Goal: Communication & Community: Answer question/provide support

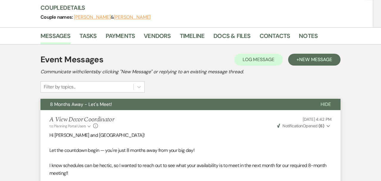
scroll to position [67, 0]
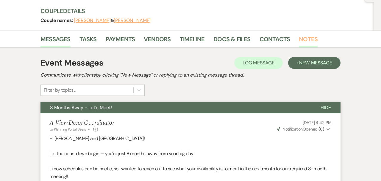
click at [311, 35] on link "Notes" at bounding box center [308, 41] width 19 height 13
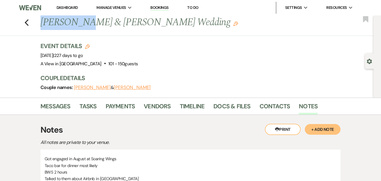
drag, startPoint x: 82, startPoint y: 23, endPoint x: 32, endPoint y: 23, distance: 50.3
click at [32, 23] on div "Previous Annie Punt & Dresden Wilson's Wedding Edit Bookmark" at bounding box center [185, 25] width 376 height 21
copy h1 "[PERSON_NAME]"
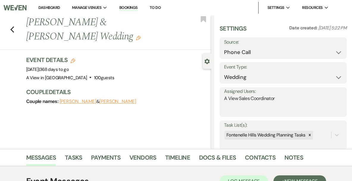
select select "22"
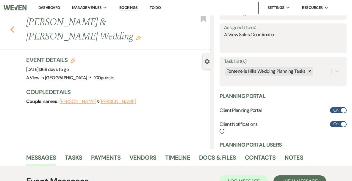
click at [11, 26] on icon "Previous" at bounding box center [12, 29] width 4 height 7
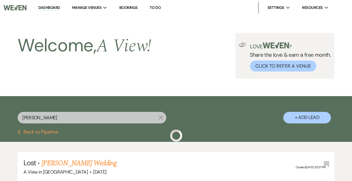
scroll to position [92, 0]
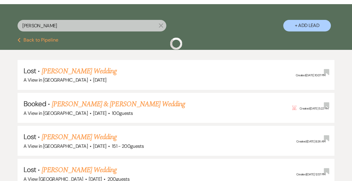
click at [46, 29] on input "ariel milner" at bounding box center [92, 26] width 149 height 12
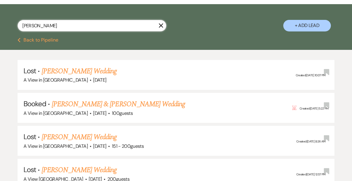
click at [46, 29] on input "ariel milner" at bounding box center [92, 26] width 149 height 12
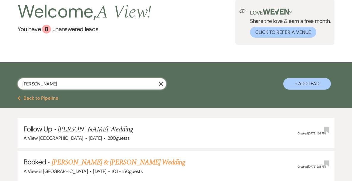
scroll to position [92, 0]
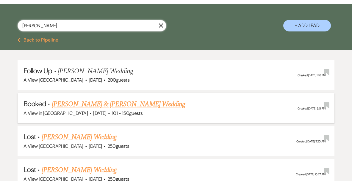
type input "[PERSON_NAME]"
click at [60, 105] on link "[PERSON_NAME] & [PERSON_NAME] Wedding" at bounding box center [118, 104] width 133 height 11
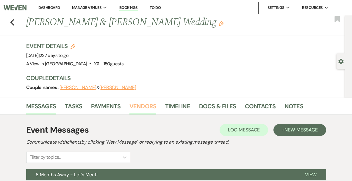
click at [133, 104] on link "Vendors" at bounding box center [142, 108] width 27 height 13
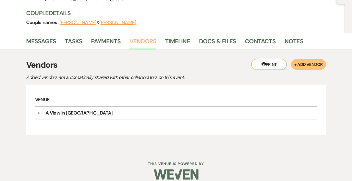
scroll to position [66, 0]
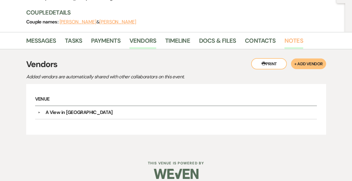
click at [288, 40] on link "Notes" at bounding box center [293, 42] width 19 height 13
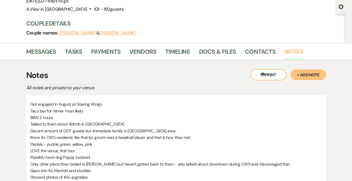
scroll to position [75, 0]
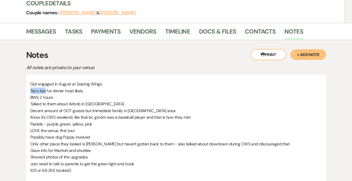
drag, startPoint x: 30, startPoint y: 92, endPoint x: 45, endPoint y: 92, distance: 14.9
click at [45, 92] on p "Taco bar for dinner most likely" at bounding box center [175, 91] width 291 height 7
click at [48, 94] on p "BWS 2 hours" at bounding box center [175, 97] width 291 height 7
click at [106, 32] on link "Payments" at bounding box center [105, 33] width 29 height 13
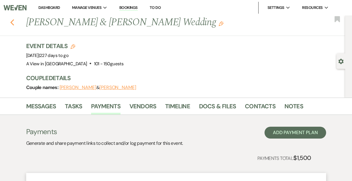
click at [10, 23] on icon "Previous" at bounding box center [12, 22] width 4 height 7
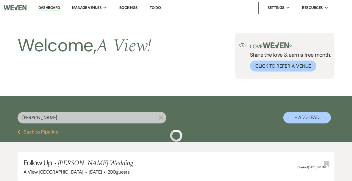
scroll to position [92, 0]
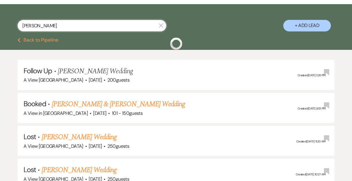
click at [53, 28] on input "annie" at bounding box center [92, 26] width 149 height 12
type input "amy meyer"
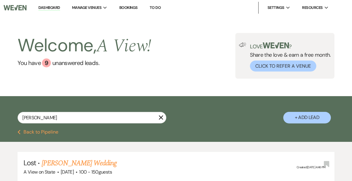
click at [22, 131] on button "Previous Back to Pipeline" at bounding box center [38, 132] width 41 height 5
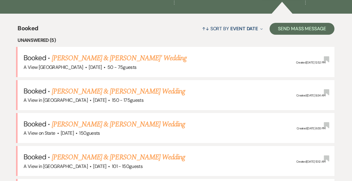
scroll to position [213, 0]
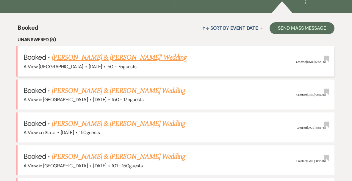
click at [73, 57] on link "Amy Mayer & Jess Paisley's' Wedding" at bounding box center [119, 57] width 135 height 11
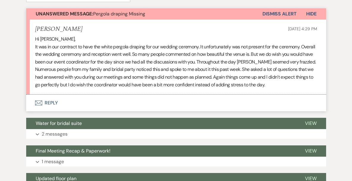
scroll to position [171, 0]
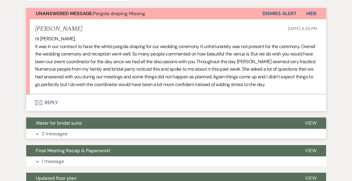
click at [61, 132] on p "2 messages" at bounding box center [55, 134] width 26 height 8
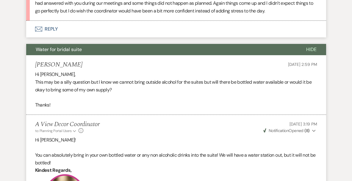
scroll to position [132, 0]
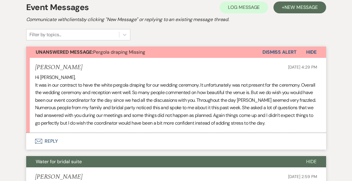
click at [55, 174] on h5 "Amy Mayer" at bounding box center [58, 177] width 47 height 7
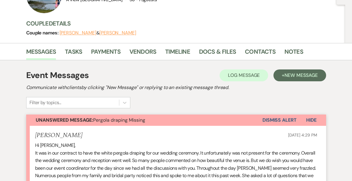
scroll to position [0, 0]
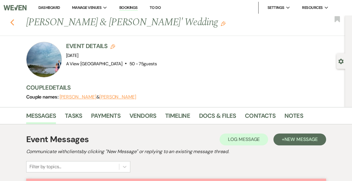
click at [10, 19] on icon "Previous" at bounding box center [12, 22] width 4 height 7
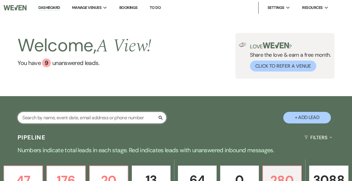
click at [48, 117] on input "text" at bounding box center [92, 118] width 149 height 12
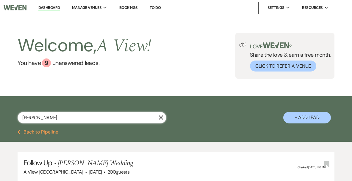
type input "annie punt"
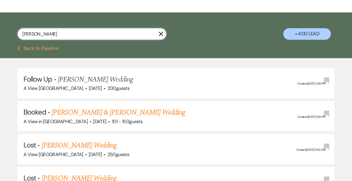
scroll to position [109, 0]
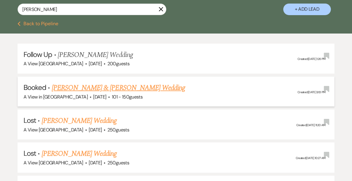
click at [81, 89] on link "[PERSON_NAME] & [PERSON_NAME] Wedding" at bounding box center [118, 88] width 133 height 11
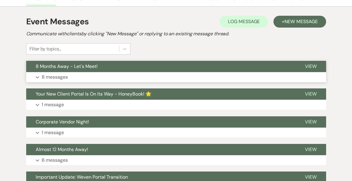
click at [72, 79] on button "Expand 8 messages" at bounding box center [176, 77] width 300 height 10
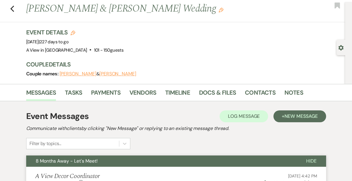
scroll to position [17, 0]
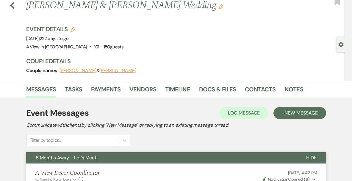
click at [7, 7] on div "Previous Annie Punt & Dresden Wilson's Wedding Edit Bookmark" at bounding box center [171, 9] width 348 height 21
click at [13, 5] on icon "Previous" at bounding box center [12, 5] width 4 height 7
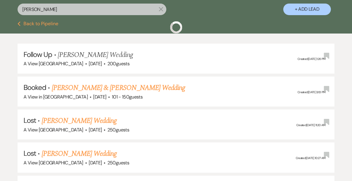
click at [48, 4] on input "annie punt" at bounding box center [92, 10] width 149 height 12
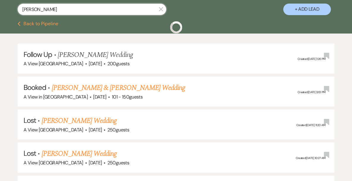
click at [48, 4] on input "annie punt" at bounding box center [92, 10] width 149 height 12
click at [49, 7] on input "annie punt" at bounding box center [92, 10] width 149 height 12
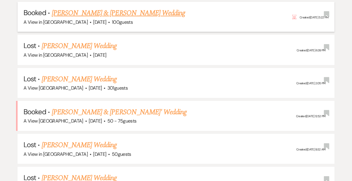
scroll to position [603, 0]
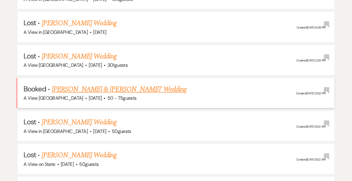
type input "amy meyer"
click at [77, 87] on link "Amy Mayer & Jess Paisley's' Wedding" at bounding box center [119, 89] width 135 height 11
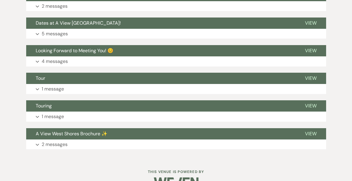
scroll to position [744, 0]
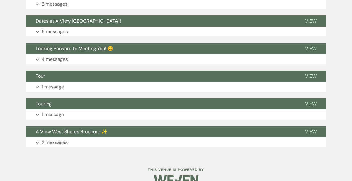
click at [77, 87] on button "Expand 1 message" at bounding box center [176, 87] width 300 height 10
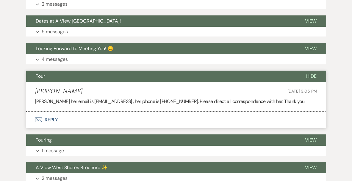
click at [81, 86] on li "Donna Mayer Feb 18, 2025, 9:05 PM Amy Mayer her email is amayer0113@gmail , her…" at bounding box center [176, 96] width 300 height 29
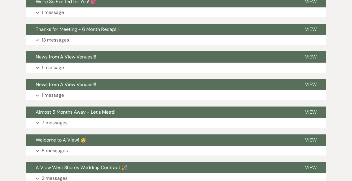
scroll to position [570, 0]
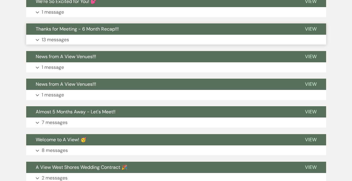
click at [76, 41] on button "Expand 13 messages" at bounding box center [176, 40] width 300 height 10
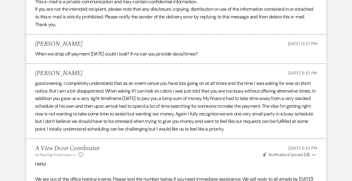
scroll to position [1466, 0]
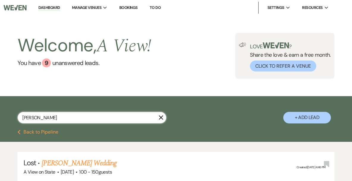
click at [46, 116] on input "amy meyer" at bounding box center [92, 118] width 149 height 12
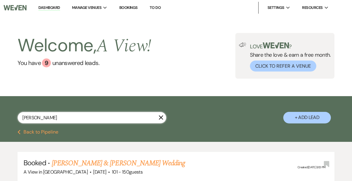
type input "annie punt"
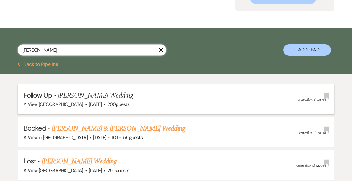
scroll to position [68, 0]
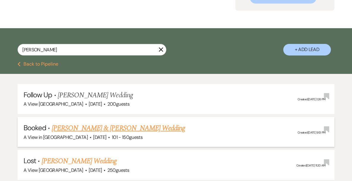
click at [64, 131] on link "[PERSON_NAME] & [PERSON_NAME] Wedding" at bounding box center [118, 128] width 133 height 11
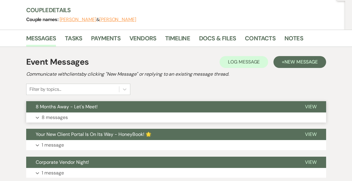
click at [60, 119] on p "8 messages" at bounding box center [55, 118] width 26 height 8
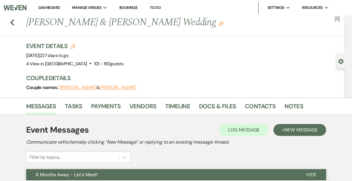
click at [302, 106] on li "Notes" at bounding box center [298, 108] width 28 height 14
click at [292, 105] on link "Notes" at bounding box center [293, 108] width 19 height 13
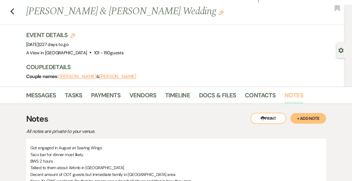
scroll to position [11, 0]
click at [35, 97] on link "Messages" at bounding box center [41, 96] width 30 height 13
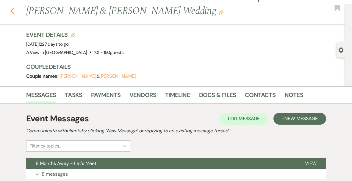
click at [13, 12] on icon "Previous" at bounding box center [12, 11] width 4 height 7
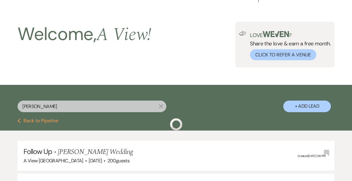
scroll to position [68, 0]
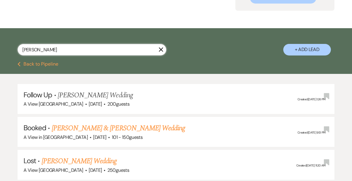
click at [43, 50] on input "annie punt" at bounding box center [92, 50] width 149 height 12
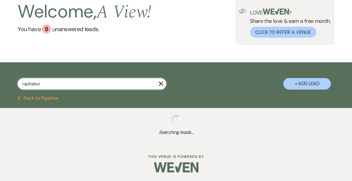
scroll to position [68, 0]
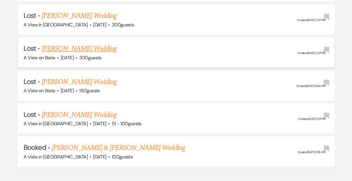
scroll to position [1438, 0]
type input "rachel voss"
click at [77, 142] on link "Rachel Voss & Anthony Boone's Wedding" at bounding box center [118, 147] width 133 height 11
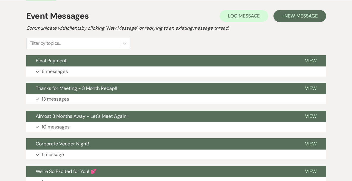
scroll to position [133, 0]
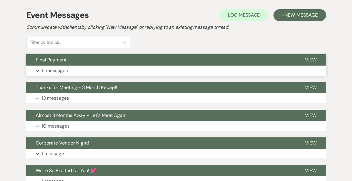
click at [76, 70] on button "Expand 6 messages" at bounding box center [176, 71] width 300 height 10
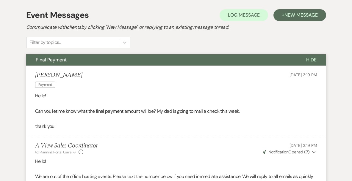
click at [76, 70] on li "Rachel Voss Payment Oct 05, 2025, 3:19 PM Hello! Can you let me know what the f…" at bounding box center [176, 101] width 300 height 71
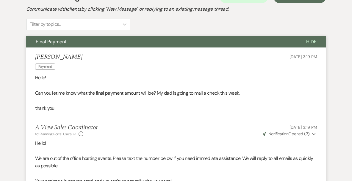
click at [87, 42] on button "Final Payment" at bounding box center [161, 41] width 270 height 11
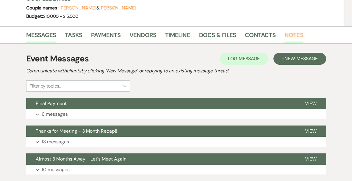
click at [296, 34] on link "Notes" at bounding box center [293, 36] width 19 height 13
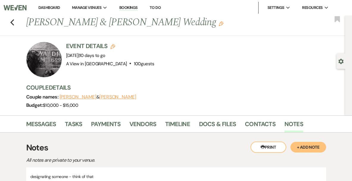
click at [15, 19] on div "Previous Rachel Voss & Anthony Boone's Wedding Edit Bookmark" at bounding box center [171, 25] width 348 height 21
click at [10, 24] on icon "Previous" at bounding box center [12, 22] width 4 height 7
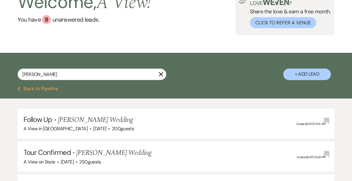
scroll to position [24, 0]
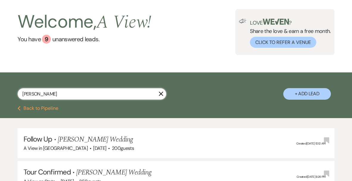
click at [64, 98] on input "rachel voss" at bounding box center [92, 94] width 149 height 12
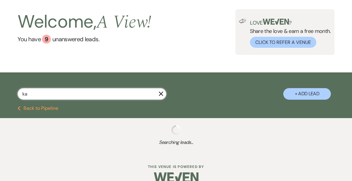
type input "k"
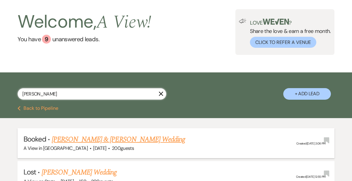
type input "holmes"
click at [87, 138] on link "Jacob Denny & Kay-Lynn Holmes's Wedding" at bounding box center [118, 139] width 133 height 11
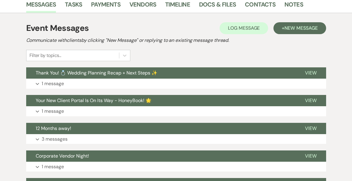
scroll to position [117, 0]
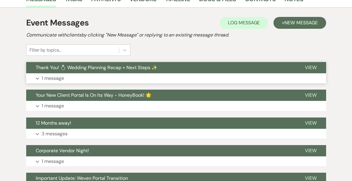
click at [103, 76] on button "Expand 1 message" at bounding box center [176, 78] width 300 height 10
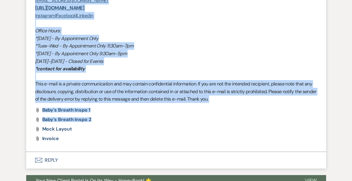
scroll to position [529, 0]
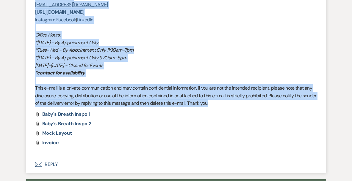
drag, startPoint x: 36, startPoint y: 33, endPoint x: 230, endPoint y: 104, distance: 206.2
copy div "Hi Kay-Lynn & Jacob! I just wanted to take a moment to say thank you again for …"
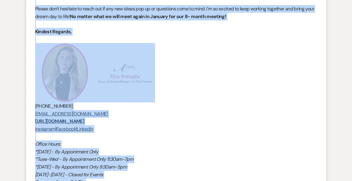
scroll to position [420, 0]
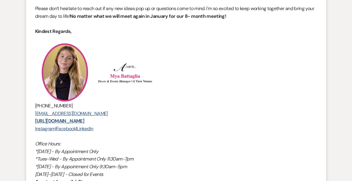
click at [231, 79] on p at bounding box center [176, 72] width 282 height 59
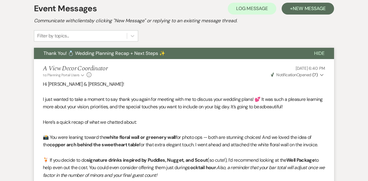
scroll to position [133, 0]
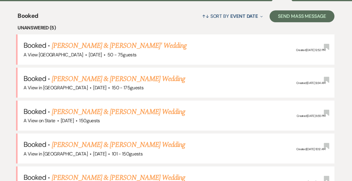
scroll to position [225, 0]
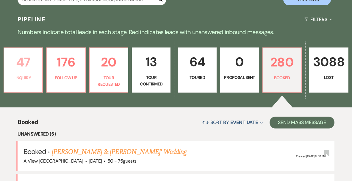
click at [21, 63] on p "47" at bounding box center [23, 62] width 31 height 20
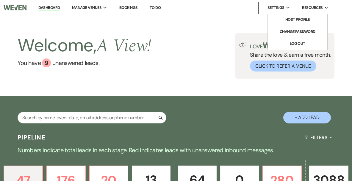
click at [276, 8] on span "Settings" at bounding box center [275, 8] width 17 height 6
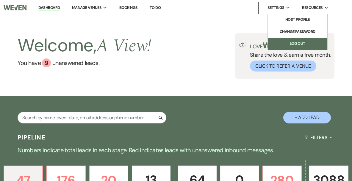
click at [283, 40] on link "Log Out" at bounding box center [297, 44] width 59 height 12
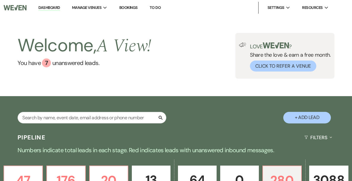
click at [223, 114] on div "Search + Add Lead" at bounding box center [176, 113] width 352 height 29
click at [97, 118] on input "text" at bounding box center [92, 118] width 149 height 12
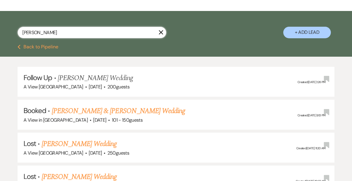
scroll to position [98, 0]
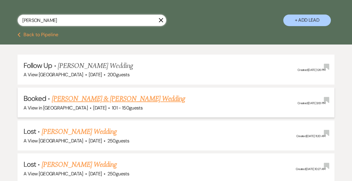
type input "annie"
click at [122, 103] on link "[PERSON_NAME] & [PERSON_NAME] Wedding" at bounding box center [118, 99] width 133 height 11
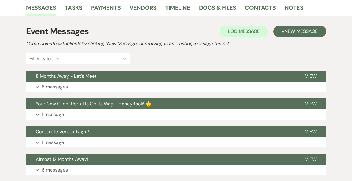
scroll to position [99, 0]
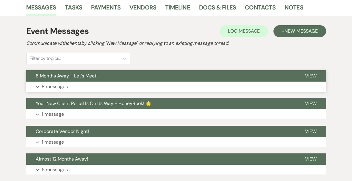
click at [124, 86] on button "Expand 8 messages" at bounding box center [176, 87] width 300 height 10
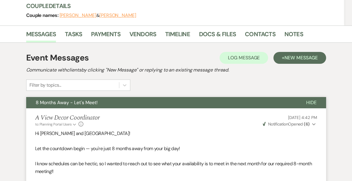
scroll to position [62, 0]
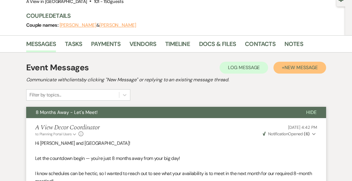
click at [301, 62] on button "+ New Message" at bounding box center [299, 68] width 52 height 12
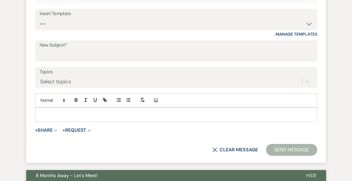
scroll to position [234, 0]
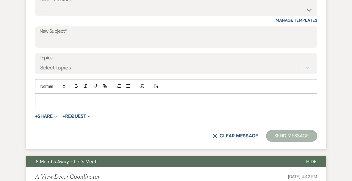
click at [69, 103] on p at bounding box center [176, 101] width 272 height 7
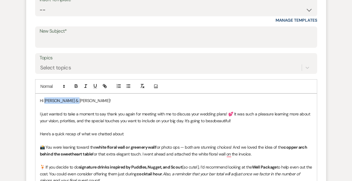
drag, startPoint x: 76, startPoint y: 100, endPoint x: 44, endPoint y: 100, distance: 32.4
click at [44, 100] on span "Hi Kay-Lynn & Jacob!" at bounding box center [75, 100] width 71 height 5
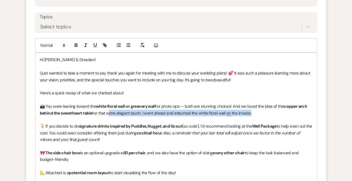
drag, startPoint x: 252, startPoint y: 113, endPoint x: 107, endPoint y: 111, distance: 144.9
click at [108, 112] on span "for that extra elegant touch. I went ahead and attached the white floral wall o…" at bounding box center [171, 113] width 159 height 5
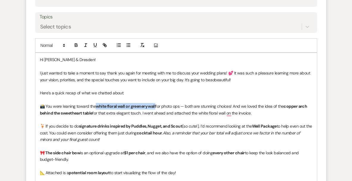
drag, startPoint x: 95, startPoint y: 106, endPoint x: 155, endPoint y: 108, distance: 60.1
click at [155, 108] on p "📸 You were leaning toward the white floral wall or greenery wall for photo ops …" at bounding box center [176, 109] width 272 height 13
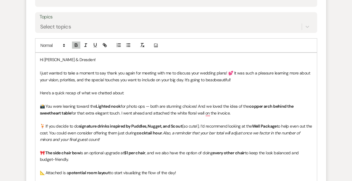
click at [101, 106] on strong "Lighted nook" at bounding box center [108, 106] width 25 height 5
drag, startPoint x: 151, startPoint y: 105, endPoint x: 128, endPoint y: 106, distance: 23.2
click at [128, 106] on span "for photo ops — both are stunning choices! And we loved the idea of the" at bounding box center [191, 106] width 128 height 5
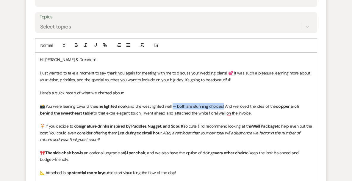
drag, startPoint x: 222, startPoint y: 106, endPoint x: 170, endPoint y: 107, distance: 52.1
click at [170, 107] on span "and the west lighted wall — both are stunning choices! And we loved the idea of…" at bounding box center [201, 106] width 148 height 5
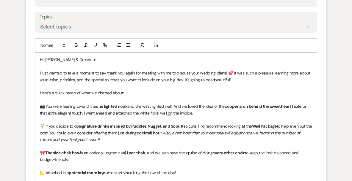
click at [171, 106] on span "and the west lighted wall! And we loved the idea of the" at bounding box center [175, 106] width 97 height 5
drag, startPoint x: 197, startPoint y: 113, endPoint x: 200, endPoint y: 115, distance: 3.6
click at [201, 115] on p "📸 You were leaning toward the one lighted nook and the west lighted wall! And w…" at bounding box center [176, 109] width 272 height 13
drag, startPoint x: 188, startPoint y: 105, endPoint x: 193, endPoint y: 113, distance: 9.4
click at [193, 114] on p "📸 You were leaning toward the one lighted nook and the west lighted wall! And w…" at bounding box center [176, 109] width 272 height 13
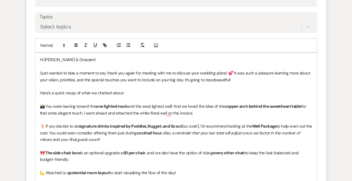
click at [193, 113] on p "📸 You were leaning toward the one lighted nook and the west lighted wall! And w…" at bounding box center [176, 109] width 272 height 13
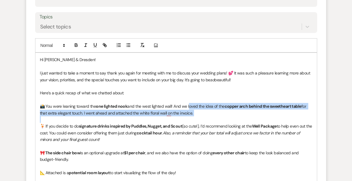
drag, startPoint x: 193, startPoint y: 113, endPoint x: 187, endPoint y: 107, distance: 7.8
click at [187, 107] on p "📸 You were leaning toward the one lighted nook and the west lighted wall! And w…" at bounding box center [176, 109] width 272 height 13
click at [192, 110] on p "📸 You were leaning toward the one lighted nook and the west lighted wall! And w…" at bounding box center [176, 109] width 272 height 13
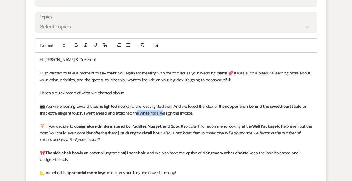
drag, startPoint x: 159, startPoint y: 113, endPoint x: 133, endPoint y: 112, distance: 25.6
click at [133, 112] on span "for that extra elegant touch. I went ahead and attached the white floral wall o…" at bounding box center [173, 110] width 267 height 12
click at [127, 107] on span "and the west lighted wall! And we loved the idea of the" at bounding box center [175, 106] width 97 height 5
click at [101, 106] on strong "one lighted nook draping" at bounding box center [119, 106] width 47 height 5
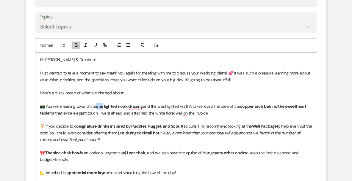
click at [101, 106] on strong "one lighted nook draping" at bounding box center [119, 106] width 47 height 5
drag, startPoint x: 187, startPoint y: 105, endPoint x: 176, endPoint y: 103, distance: 11.5
click at [177, 103] on p "📸 You were leaning toward the one lighted nook draping and the west lighted wal…" at bounding box center [176, 109] width 272 height 13
click at [175, 103] on p "📸 You were leaning toward the one lighted nook draping and the west lighted wal…" at bounding box center [176, 109] width 272 height 13
drag, startPoint x: 158, startPoint y: 106, endPoint x: 186, endPoint y: 106, distance: 28.9
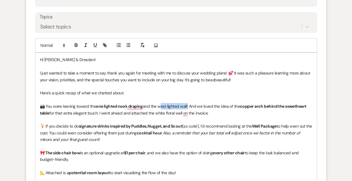
click at [186, 106] on span "and the west lighted wall! And we loved the idea of the" at bounding box center [191, 106] width 97 height 5
click at [218, 111] on p "📸 You were leaning toward the one lighted nook draping and the west lighted wal…" at bounding box center [176, 109] width 272 height 13
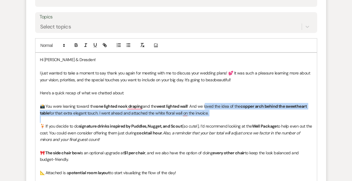
drag, startPoint x: 206, startPoint y: 107, endPoint x: 86, endPoint y: 120, distance: 120.6
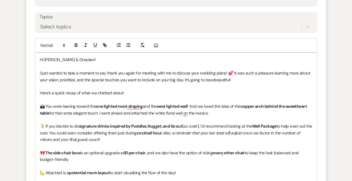
click at [95, 113] on span "for that extra elegant touch. I went ahead and attached the white floral wall o…" at bounding box center [128, 113] width 159 height 5
click at [83, 113] on span "for that extra elegant touch. I went ahead and attached the white floral wall o…" at bounding box center [128, 113] width 159 height 5
click at [64, 112] on span "for that extra touch. I went ahead and attached the white floral wall on the in…" at bounding box center [122, 113] width 146 height 5
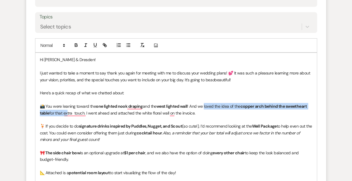
drag, startPoint x: 65, startPoint y: 113, endPoint x: 205, endPoint y: 109, distance: 139.6
click at [205, 109] on p "📸 You were leaning toward the one lighted nook draping and the west lighted wal…" at bounding box center [176, 109] width 272 height 13
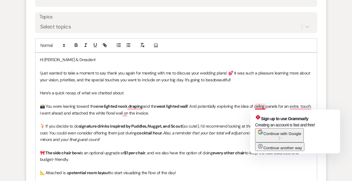
click at [259, 106] on span "! And potentially exploring the idea of celing panels for an extra touch. I wen…" at bounding box center [176, 110] width 273 height 12
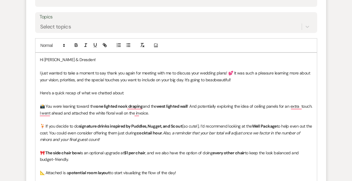
click at [298, 104] on span "! And potentially exploring the idea of ceiling panels for an extra touch. I we…" at bounding box center [176, 110] width 273 height 12
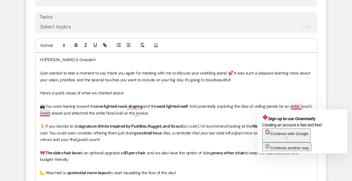
click at [303, 106] on p "📸 You were leaning toward the one lighted nook draping and the west lighted wal…" at bounding box center [176, 109] width 272 height 13
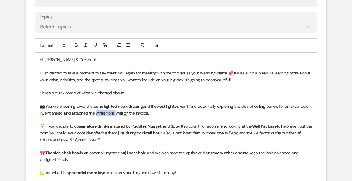
drag, startPoint x: 95, startPoint y: 113, endPoint x: 115, endPoint y: 113, distance: 19.6
click at [115, 113] on span "! And potentially exploring the idea of ceiling panels for an extra touch. I we…" at bounding box center [176, 110] width 272 height 12
drag, startPoint x: 313, startPoint y: 106, endPoint x: 256, endPoint y: 106, distance: 57.1
click at [256, 106] on span "! And potentially exploring the idea of ceiling panels for an extra touch. I we…" at bounding box center [176, 110] width 272 height 12
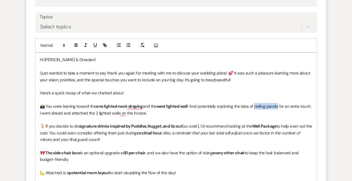
drag, startPoint x: 256, startPoint y: 106, endPoint x: 276, endPoint y: 106, distance: 20.2
click at [276, 106] on span "! And potentially exploring the idea of ceiling panels for an extra touch. I we…" at bounding box center [176, 110] width 272 height 12
copy span "ceiling panels"
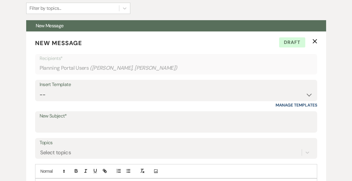
scroll to position [65, 0]
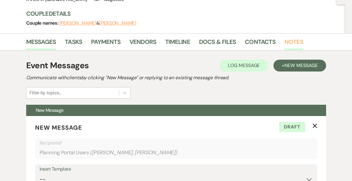
click at [292, 40] on link "Notes" at bounding box center [293, 43] width 19 height 13
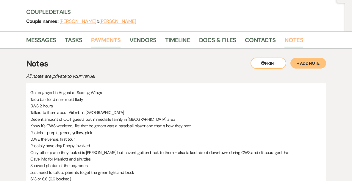
scroll to position [74, 0]
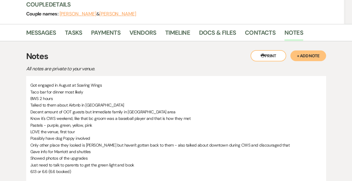
click at [301, 57] on button "+ Add Note" at bounding box center [308, 56] width 36 height 11
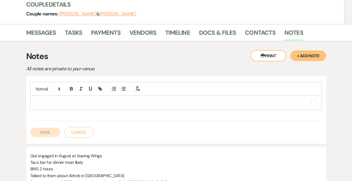
click at [94, 104] on p "To enrich screen reader interactions, please activate Accessibility in Grammarl…" at bounding box center [176, 103] width 282 height 7
paste div "To enrich screen reader interactions, please activate Accessibility in Grammarl…"
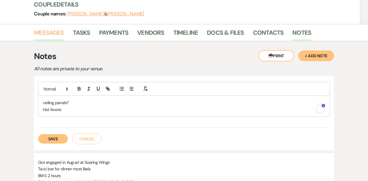
click at [44, 35] on link "Messages" at bounding box center [49, 34] width 30 height 13
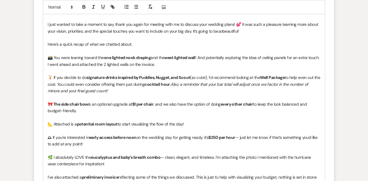
scroll to position [326, 0]
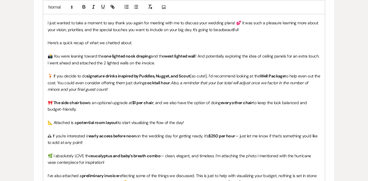
drag, startPoint x: 82, startPoint y: 111, endPoint x: 33, endPoint y: 101, distance: 49.9
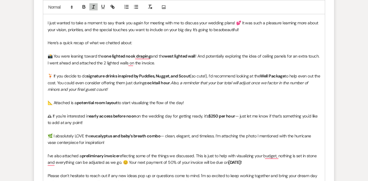
drag, startPoint x: 95, startPoint y: 124, endPoint x: 39, endPoint y: 114, distance: 56.8
click at [39, 114] on form "New Message X Saving draft... Recipients* Planning Portal Users ( Annie Punt, D…" at bounding box center [184, 132] width 300 height 555
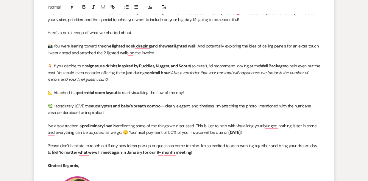
scroll to position [329, 0]
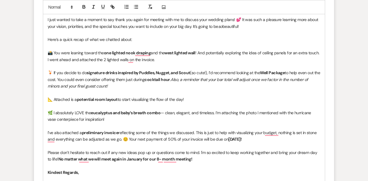
click at [50, 71] on p "🍹 If you decide to do signature drinks inspired by Puddles, Nugget, and Scout (…" at bounding box center [184, 80] width 272 height 20
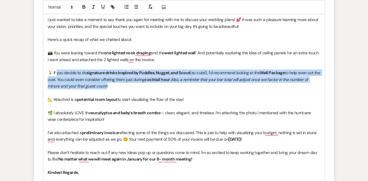
drag, startPoint x: 118, startPoint y: 86, endPoint x: 56, endPoint y: 72, distance: 63.4
click at [56, 72] on p "🍹 If you decide to do signature drinks inspired by Puddles, Nugget, and Scout (…" at bounding box center [184, 80] width 272 height 20
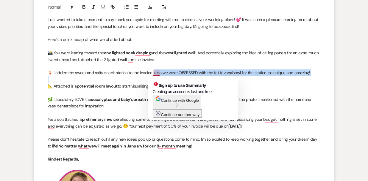
drag, startPoint x: 153, startPoint y: 73, endPoint x: 327, endPoint y: 76, distance: 174.9
click at [327, 76] on form "New Message X Draft saved! Recipients* Planning Portal Users ( Annie Punt, Dres…" at bounding box center [184, 113] width 300 height 522
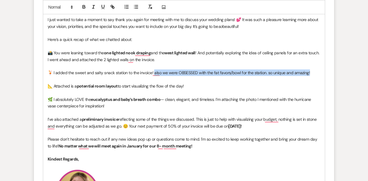
copy p "lso we were OBSESSED with the fat favors/bowl for the station. so unique and am…"
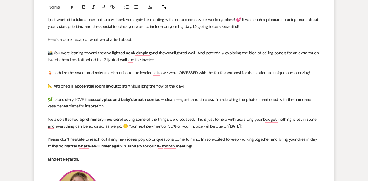
click at [196, 93] on p "To enrich screen reader interactions, please activate Accessibility in Grammarl…" at bounding box center [184, 93] width 272 height 7
click at [213, 72] on p "🍹 I added the sweet and salty snack station to the invoice! also we were OBSESS…" at bounding box center [184, 73] width 272 height 7
click at [303, 73] on p "🍹 I added the sweet and salty snack station to the invoice! also we were OBSESS…" at bounding box center [184, 73] width 272 height 7
click at [273, 73] on p "🍹 I added the sweet and salty snack station to the invoice! also we were OBSESS…" at bounding box center [184, 73] width 272 height 7
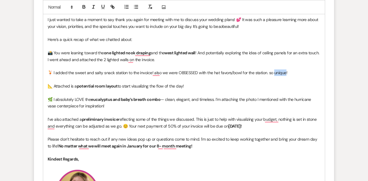
click at [273, 73] on p "🍹 I added the sweet and salty snack station to the invoice! also we were OBSESS…" at bounding box center [184, 73] width 272 height 7
click at [156, 73] on p "🍹 I added the sweet and salty snack station to the invoice! also we were OBSESS…" at bounding box center [184, 73] width 272 height 7
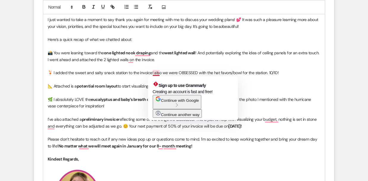
click at [156, 73] on p "🍹 I added the sweet and salty snack station to the invoice! also we were OBSESS…" at bounding box center [184, 73] width 272 height 7
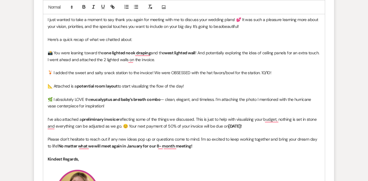
drag, startPoint x: 151, startPoint y: 105, endPoint x: 161, endPoint y: 99, distance: 10.9
click at [161, 99] on p "🌿 I absolutely LOVE the eucalyptus and baby’s breath combo — clean, elegant, an…" at bounding box center [184, 102] width 272 height 13
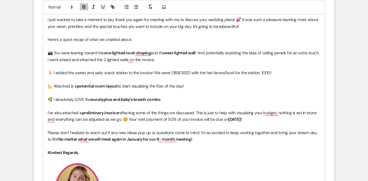
click at [51, 99] on p "🌿 I absolutely LOVE the eucalyptus and baby’s breath combo" at bounding box center [184, 99] width 272 height 7
drag, startPoint x: 92, startPoint y: 100, endPoint x: 161, endPoint y: 101, distance: 69.0
click at [161, 101] on p "💛 I absolutely LOVE the eucalyptus and baby’s breath combo" at bounding box center [184, 99] width 272 height 7
click at [136, 100] on p "💛 I absolutely LOVE the light blue, pink, and yellow.. picture perfect spring w…" at bounding box center [184, 99] width 272 height 7
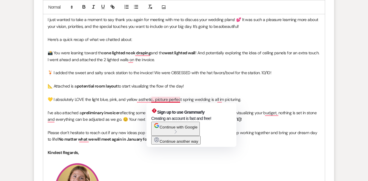
click at [172, 99] on p "💛 I absolutely LOVE the light blue, pink, and yellow asthetic.. picture perfect…" at bounding box center [184, 99] width 272 height 7
click at [218, 99] on p "💛 I absolutely LOVE the light blue, pink, and yellow asthetic.. picture perfect…" at bounding box center [184, 99] width 272 height 7
drag, startPoint x: 251, startPoint y: 99, endPoint x: 153, endPoint y: 101, distance: 97.3
click at [153, 101] on p "💛 I absolutely LOVE the light blue, pink, and yellow asthetic.. picture perfect…" at bounding box center [184, 99] width 272 height 7
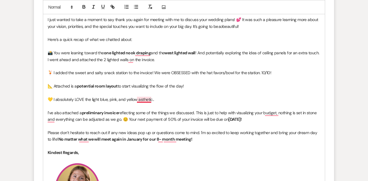
click at [146, 99] on p "💛 I absolutely LOVE the light blue, pink, and yellow asthetic.." at bounding box center [184, 99] width 272 height 7
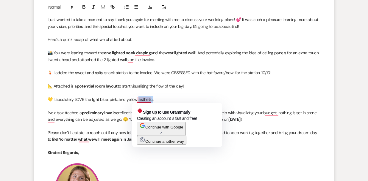
click at [146, 99] on p "💛 I absolutely LOVE the light blue, pink, and yellow asthetic.." at bounding box center [184, 99] width 272 height 7
copy p "sthetic."
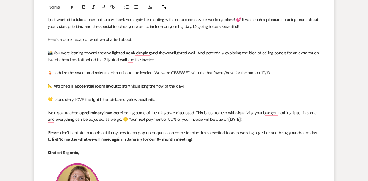
click at [159, 97] on p "💛 I absolutely LOVE the light blue, pink, and yellow aesthetic.." at bounding box center [184, 99] width 272 height 7
click at [230, 119] on strong "January 18th, 2026!" at bounding box center [234, 119] width 13 height 5
click at [241, 119] on strong "January 18th, 2026!" at bounding box center [234, 119] width 13 height 5
click at [229, 120] on strong "January 28th, 2026!" at bounding box center [234, 119] width 13 height 5
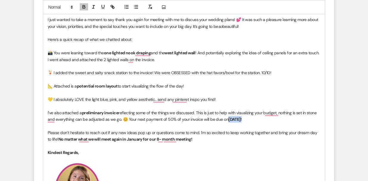
click at [229, 120] on strong "January 28th, 2026!" at bounding box center [234, 119] width 13 height 5
click at [239, 118] on strong "Febuary 28th, 2026!" at bounding box center [246, 119] width 37 height 5
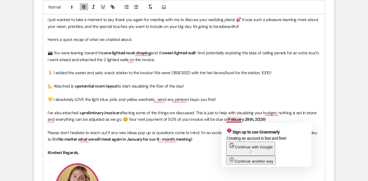
click at [239, 118] on strong "Febuary 28th, 2026!" at bounding box center [246, 119] width 37 height 5
copy strong "Febuary"
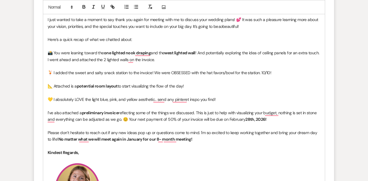
click at [230, 122] on p "I’ve also attached a preliminary invoice reflecting some of the things we discu…" at bounding box center [184, 116] width 272 height 13
click at [190, 145] on p "To enrich screen reader interactions, please activate Accessibility in Grammarl…" at bounding box center [184, 146] width 272 height 7
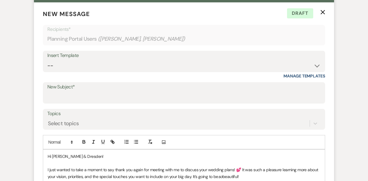
scroll to position [167, 0]
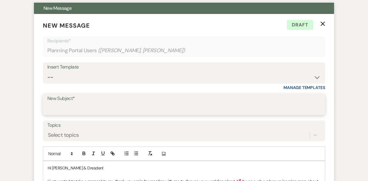
click at [186, 106] on input "New Subject*" at bounding box center [183, 109] width 273 height 12
type input "Thanks for Meeting! 8-Month Recap"
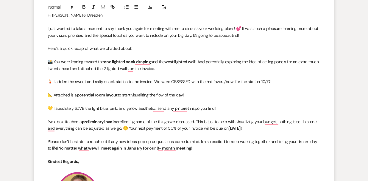
scroll to position [324, 0]
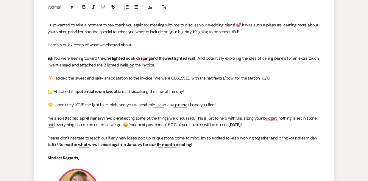
click at [156, 64] on p "📸 You were leaning toward the one lighted nook draping and the west lighted wal…" at bounding box center [184, 61] width 272 height 13
